Goal: Check status: Verify the current state of an ongoing process or item

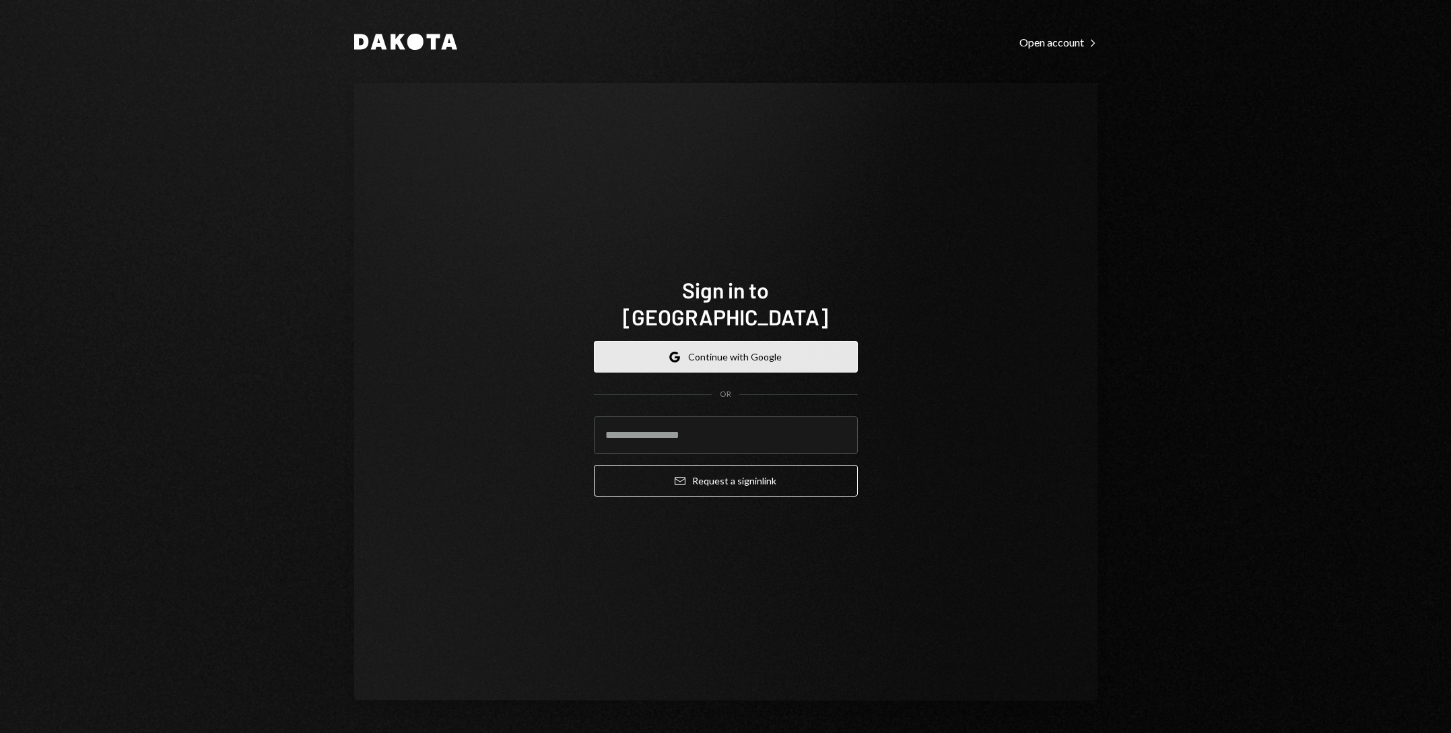
click at [727, 342] on button "Google Continue with Google" at bounding box center [726, 357] width 264 height 32
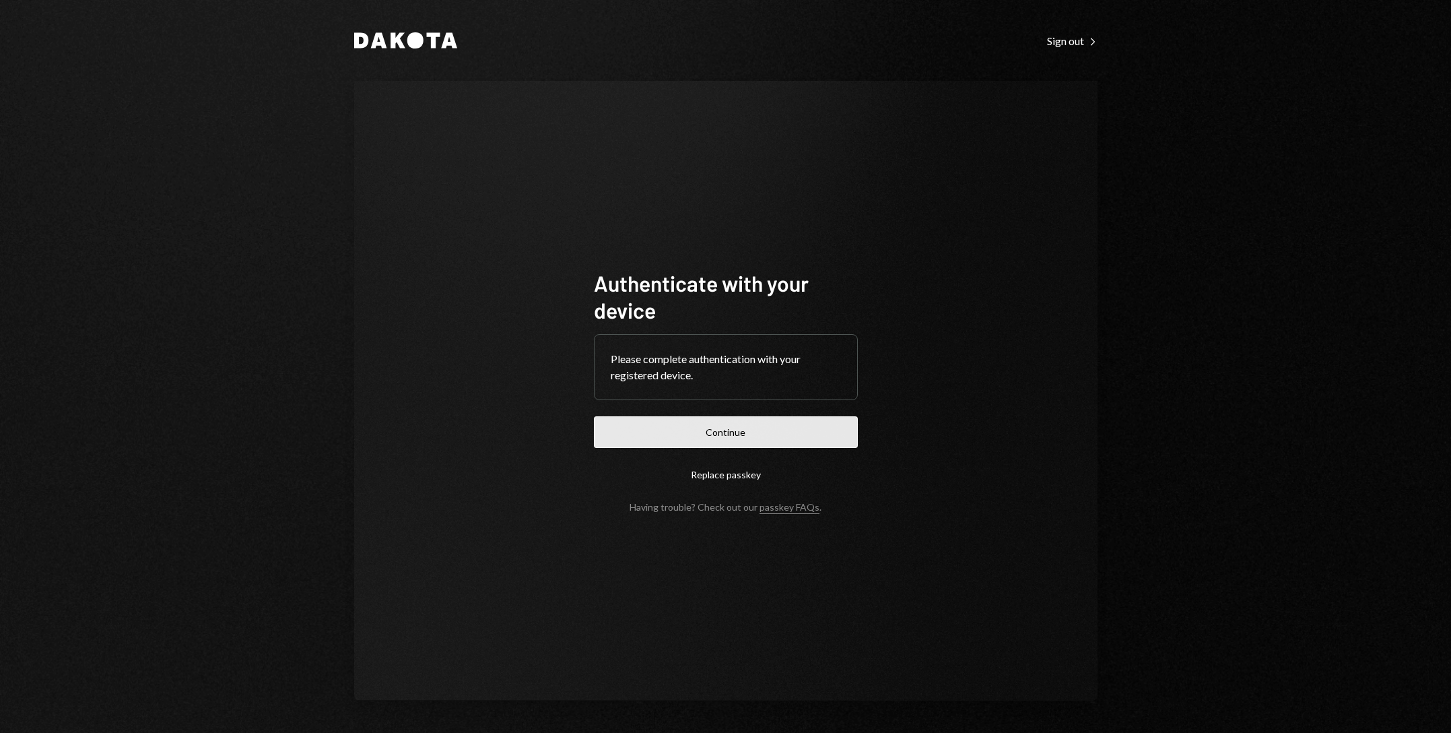
click at [724, 442] on button "Continue" at bounding box center [726, 432] width 264 height 32
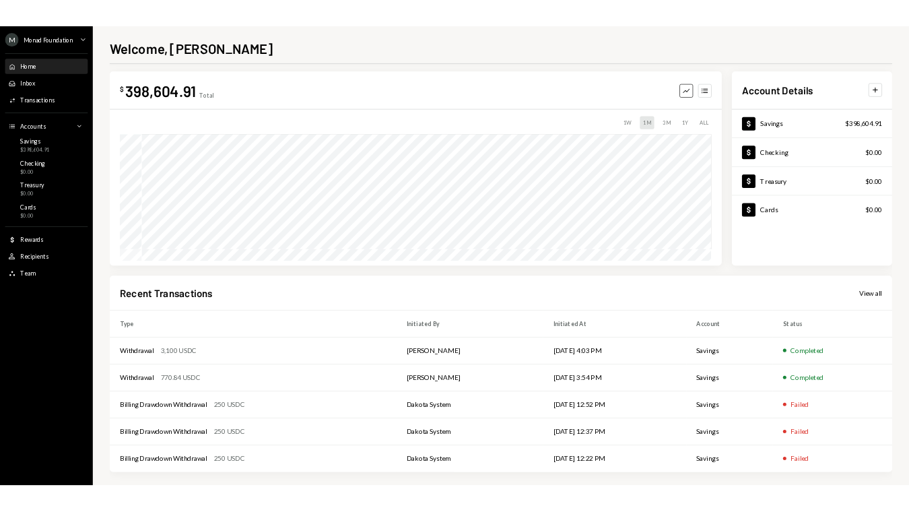
scroll to position [15, 0]
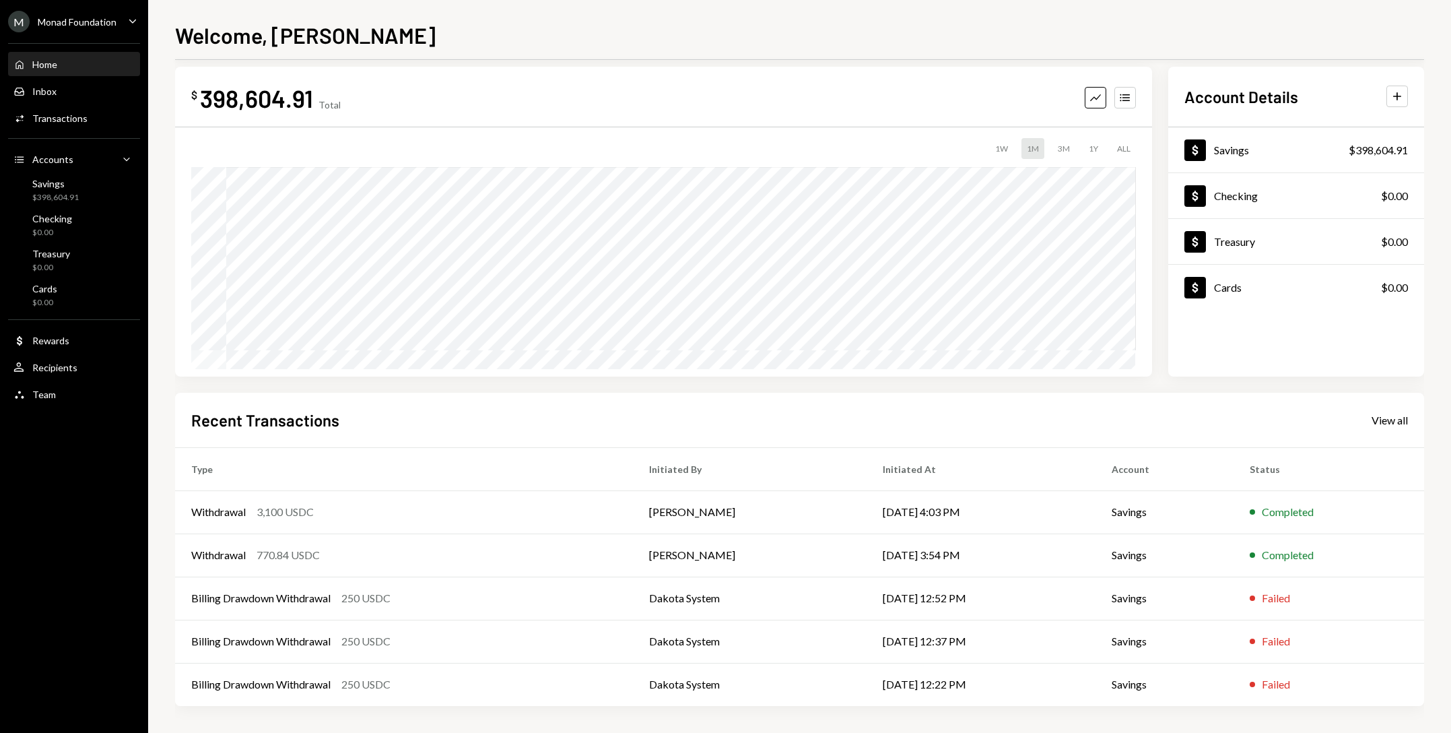
click at [1381, 430] on div "Recent Transactions View all" at bounding box center [799, 420] width 1217 height 22
click at [1387, 417] on div "View all" at bounding box center [1390, 419] width 36 height 13
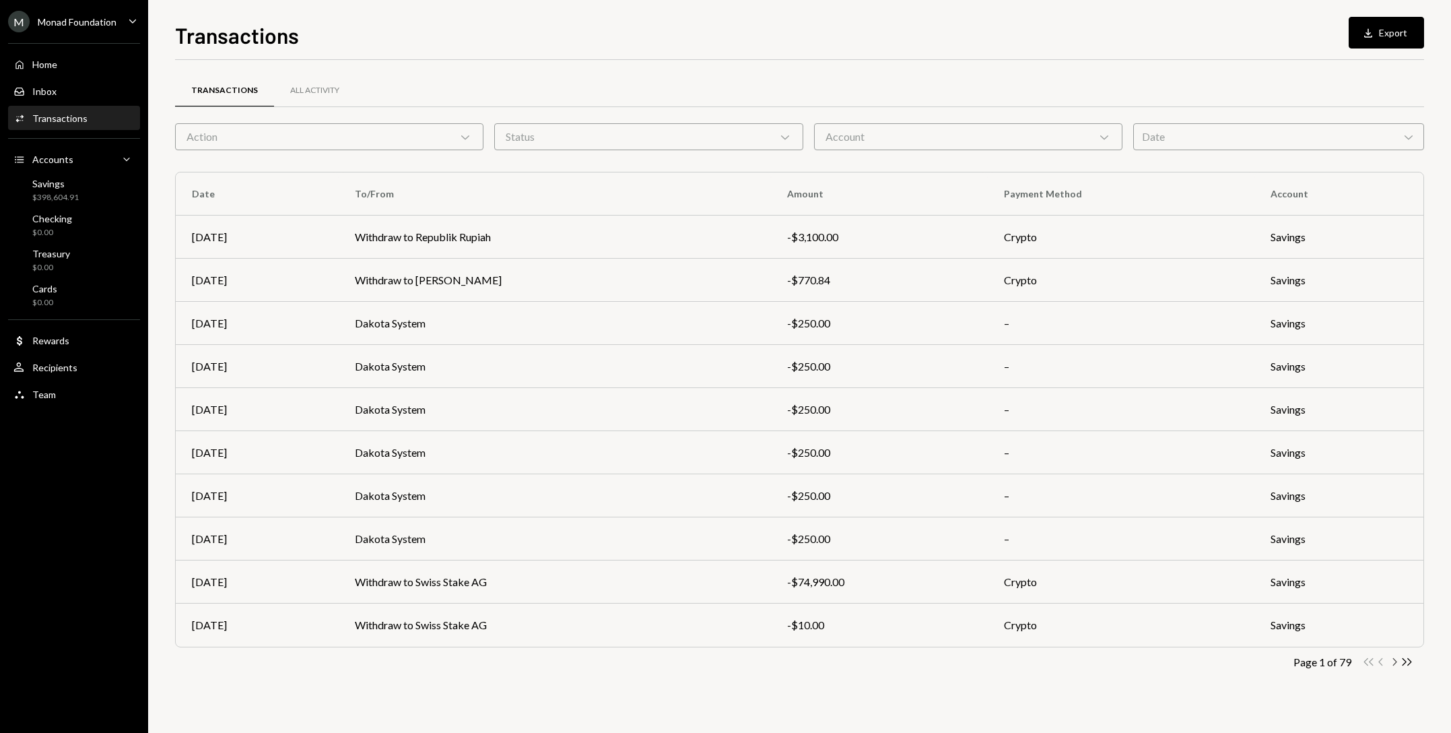
click at [1395, 660] on icon "button" at bounding box center [1395, 661] width 4 height 7
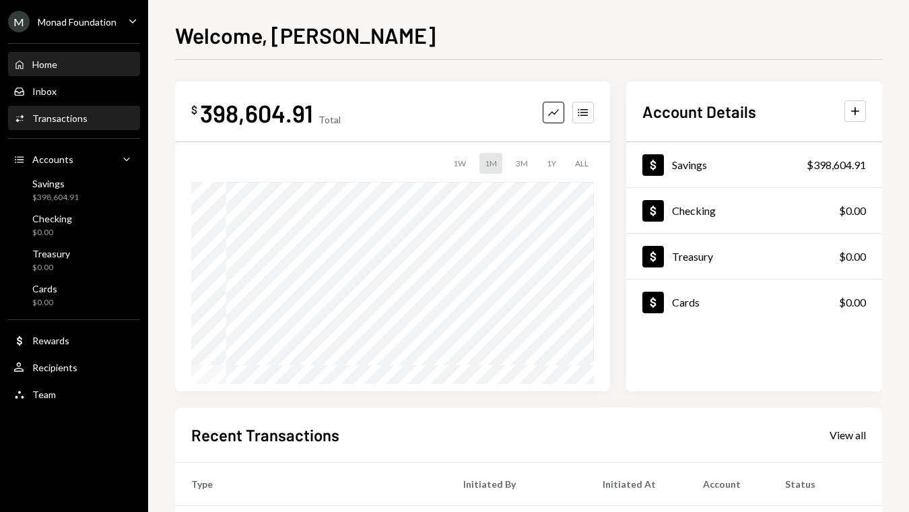
click at [77, 116] on div "Transactions" at bounding box center [59, 117] width 55 height 11
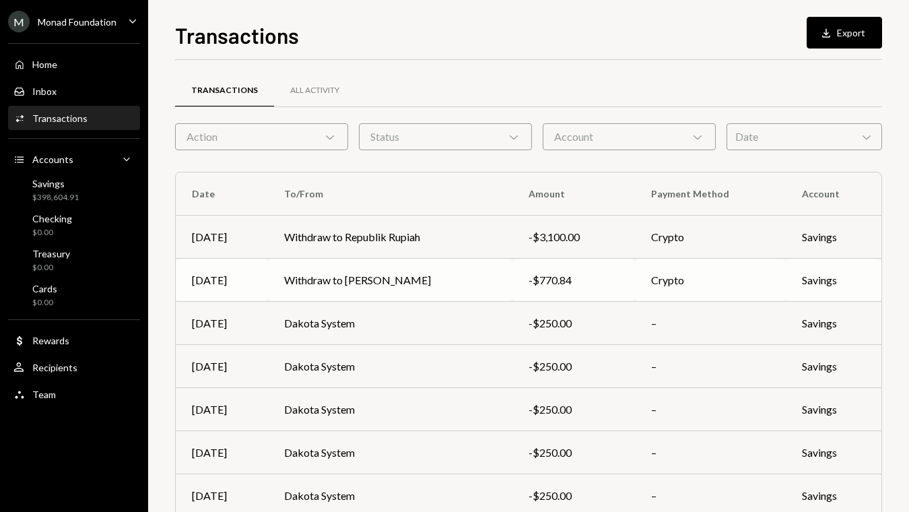
click at [386, 277] on td "Withdraw to [PERSON_NAME]" at bounding box center [390, 280] width 244 height 43
